Goal: Information Seeking & Learning: Learn about a topic

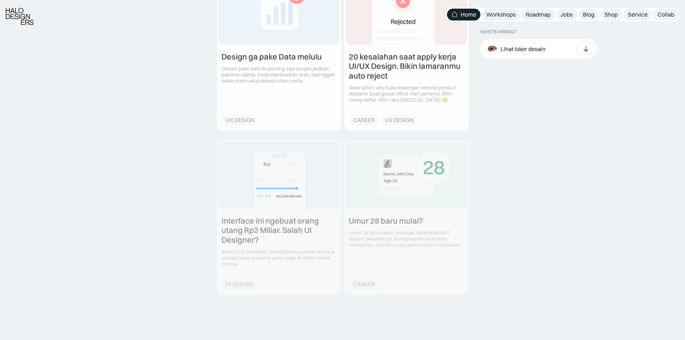
scroll to position [863, 0]
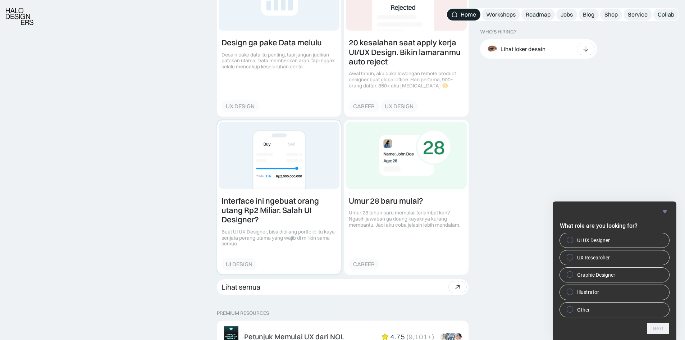
click at [292, 235] on link at bounding box center [279, 197] width 124 height 154
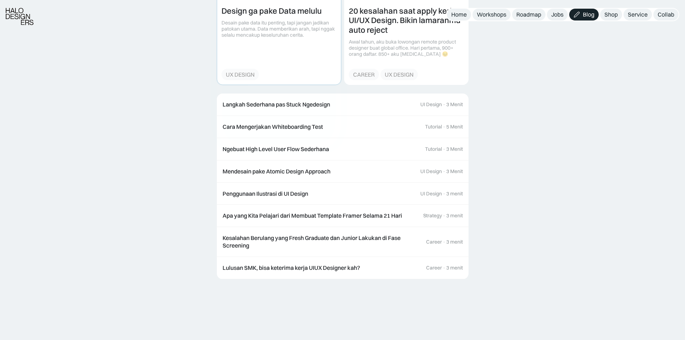
scroll to position [1870, 0]
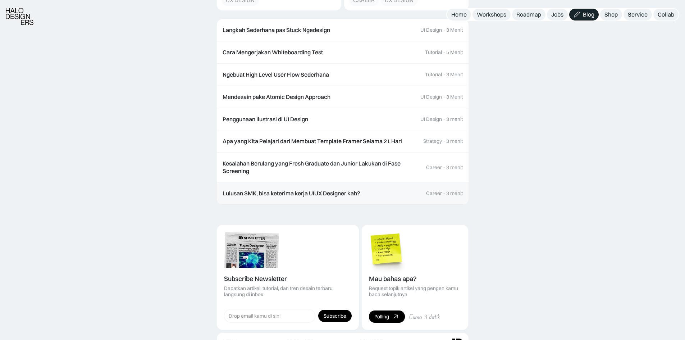
click at [285, 195] on div "Lulusan SMK, bisa keterima kerja UIUX Designer kah?" at bounding box center [291, 194] width 137 height 8
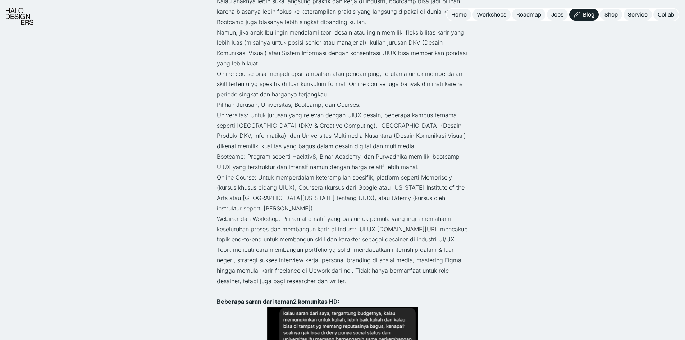
scroll to position [432, 0]
drag, startPoint x: 419, startPoint y: 176, endPoint x: 451, endPoint y: 180, distance: 31.9
click at [451, 180] on p "Online Course: Untuk memperdalam keterampilan spesifik, platform seperti Memori…" at bounding box center [343, 192] width 252 height 41
copy p "Memorisely"
drag, startPoint x: 299, startPoint y: 188, endPoint x: 321, endPoint y: 190, distance: 22.8
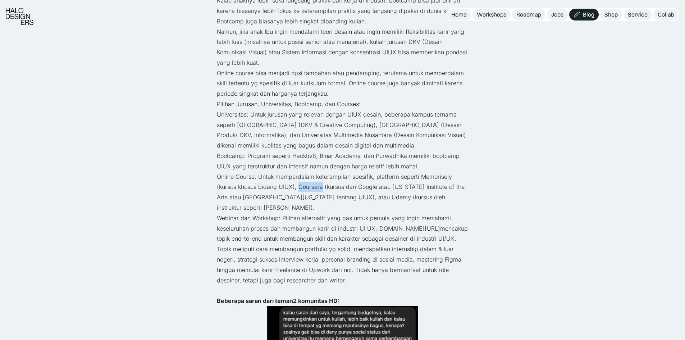
click at [321, 190] on p "Online Course: Untuk memperdalam keterampilan spesifik, platform seperti Memori…" at bounding box center [343, 192] width 252 height 41
copy p "Coursera"
click at [339, 206] on p "Online Course: Untuk memperdalam keterampilan spesifik, platform seperti Memori…" at bounding box center [343, 192] width 252 height 41
drag, startPoint x: 346, startPoint y: 198, endPoint x: 363, endPoint y: 200, distance: 17.4
click at [363, 200] on p "Online Course: Untuk memperdalam keterampilan spesifik, platform seperti Memori…" at bounding box center [343, 192] width 252 height 41
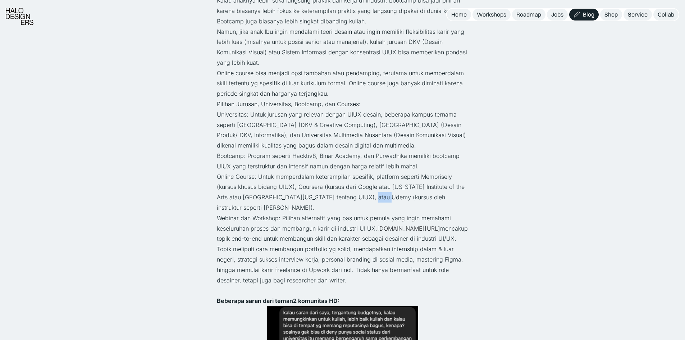
copy p "Udemy"
